Goal: Transaction & Acquisition: Purchase product/service

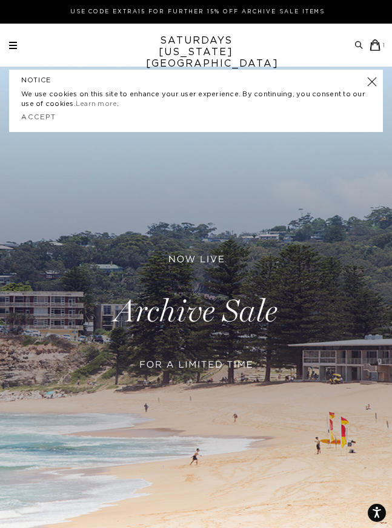
click at [21, 41] on div "Archive Sale Men's Tees Shirts Shorts Swim Knitwear Pants Sweats" at bounding box center [197, 45] width 377 height 12
click at [25, 42] on div "Archive Sale Men's Tees Shirts Shorts Swim Knitwear Pants Sweats" at bounding box center [197, 45] width 377 height 12
click at [383, 81] on link at bounding box center [196, 312] width 392 height 490
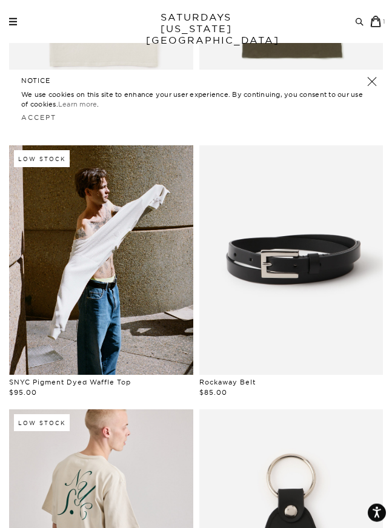
scroll to position [551, 0]
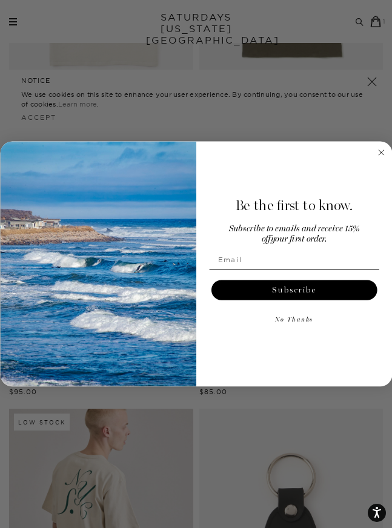
click at [383, 159] on circle "Close dialog" at bounding box center [381, 153] width 12 height 12
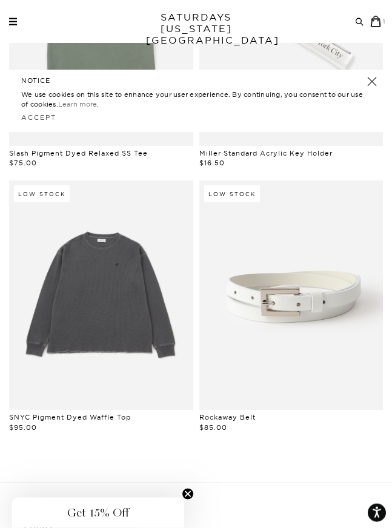
scroll to position [1838, 0]
click at [60, 351] on link at bounding box center [101, 295] width 184 height 230
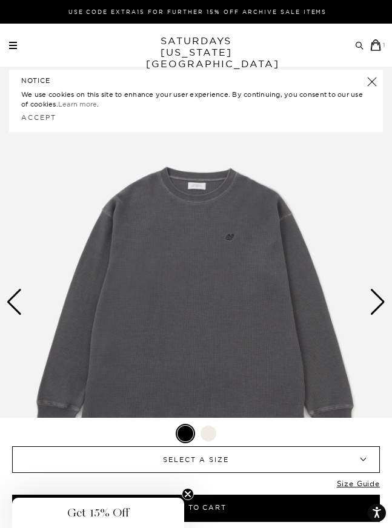
click at [371, 76] on link at bounding box center [372, 81] width 17 height 17
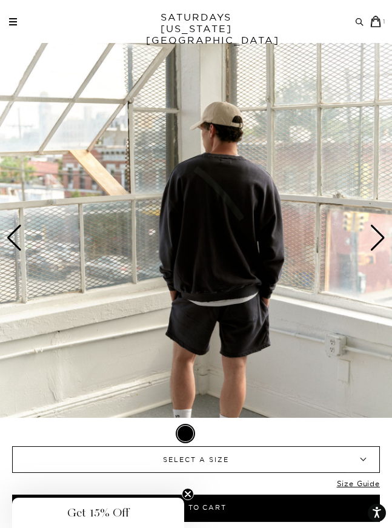
scroll to position [55, 0]
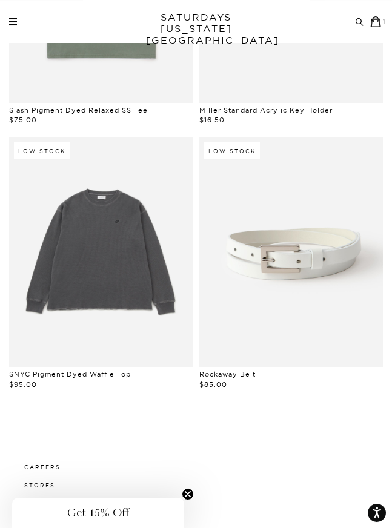
scroll to position [1880, 0]
click at [273, 274] on link at bounding box center [291, 253] width 184 height 230
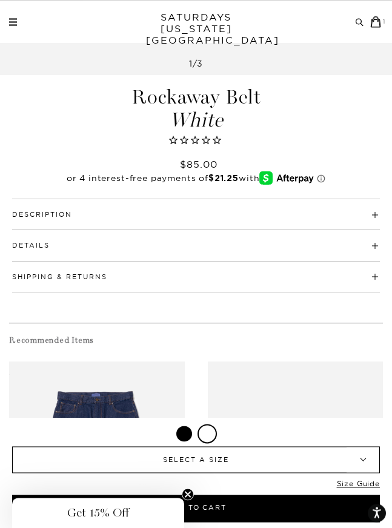
click at [102, 473] on span "SELECT A SIZE" at bounding box center [196, 459] width 312 height 25
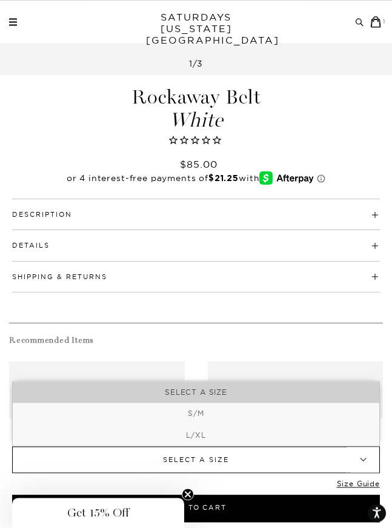
scroll to position [473, 0]
click at [196, 425] on li "S/M" at bounding box center [196, 414] width 367 height 22
select select "s-m"
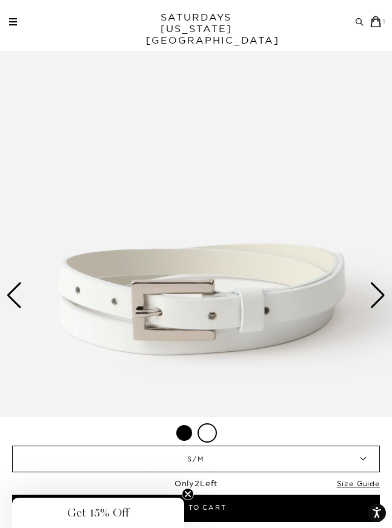
scroll to position [0, 0]
